Goal: Transaction & Acquisition: Purchase product/service

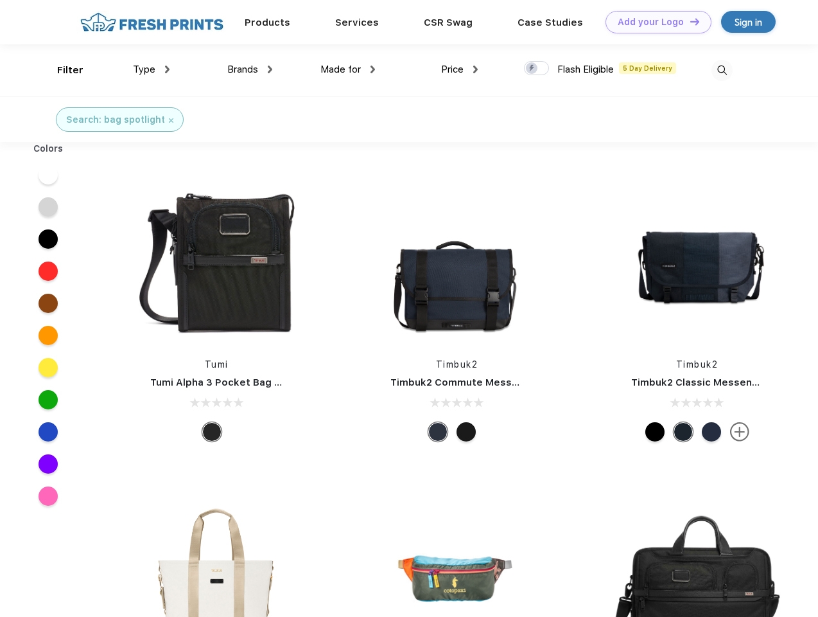
click at [654, 22] on link "Add your Logo Design Tool" at bounding box center [659, 22] width 106 height 22
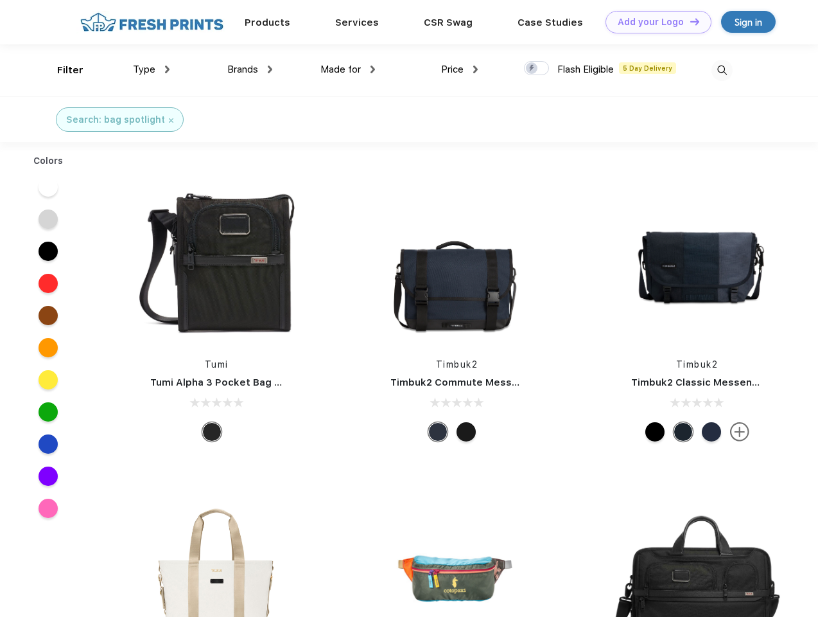
click at [0, 0] on div "Design Tool" at bounding box center [0, 0] width 0 height 0
click at [689, 21] on link "Add your Logo Design Tool" at bounding box center [659, 22] width 106 height 22
click at [62, 70] on div "Filter" at bounding box center [70, 70] width 26 height 15
click at [152, 69] on span "Type" at bounding box center [144, 70] width 22 height 12
click at [250, 69] on span "Brands" at bounding box center [242, 70] width 31 height 12
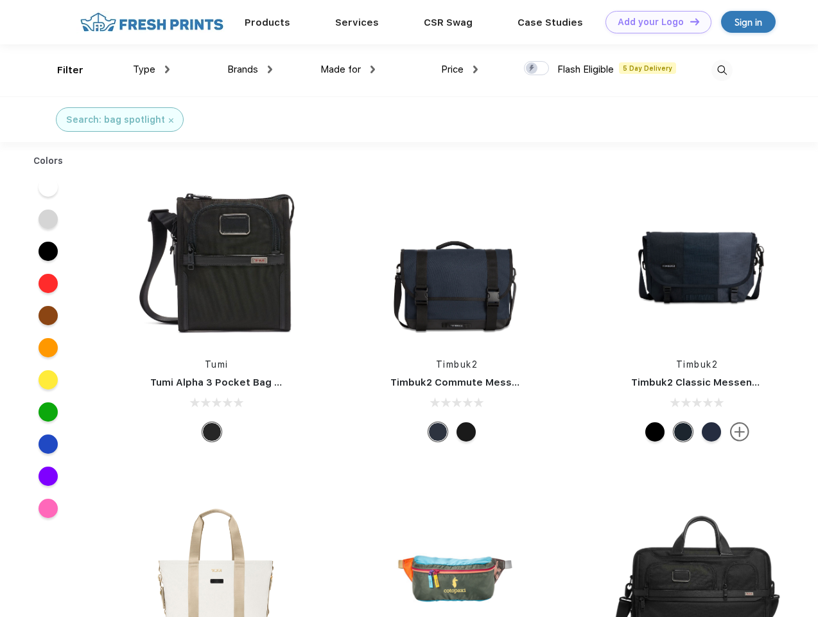
click at [348, 69] on span "Made for" at bounding box center [341, 70] width 40 height 12
click at [460, 69] on span "Price" at bounding box center [452, 70] width 22 height 12
click at [537, 69] on div at bounding box center [536, 68] width 25 height 14
click at [532, 69] on input "checkbox" at bounding box center [528, 64] width 8 height 8
click at [722, 70] on img at bounding box center [722, 70] width 21 height 21
